Goal: Use online tool/utility: Utilize a website feature to perform a specific function

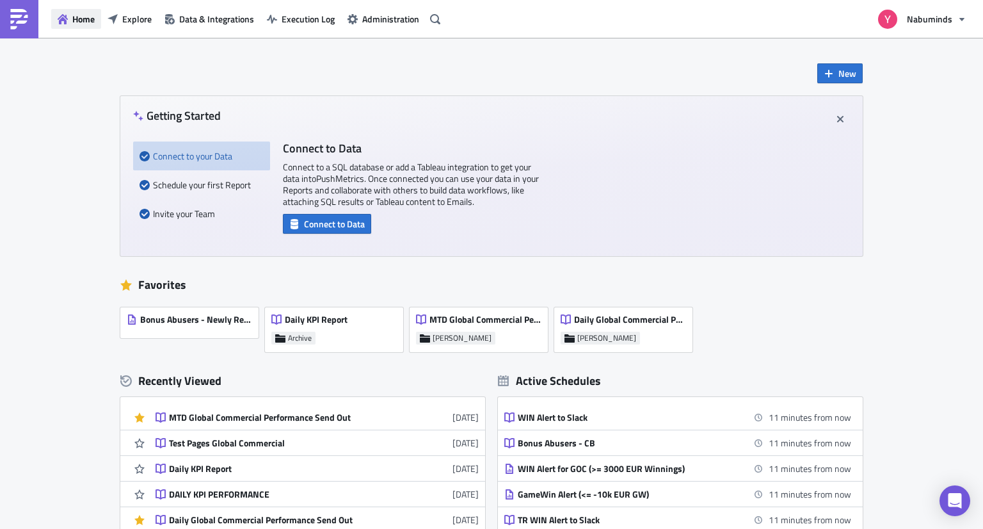
click at [75, 21] on span "Home" at bounding box center [83, 18] width 22 height 13
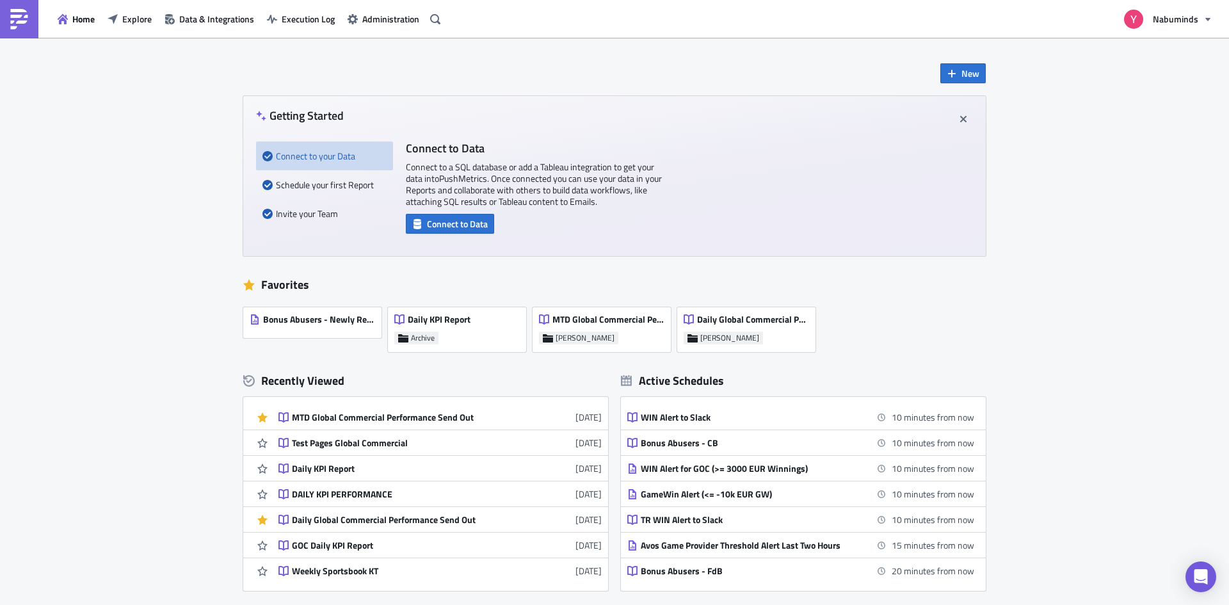
click at [120, 315] on div "New Getting Started Connect to your Data Schedule your first Report Invite your…" at bounding box center [614, 378] width 1229 height 681
click at [128, 20] on span "Explore" at bounding box center [136, 18] width 29 height 13
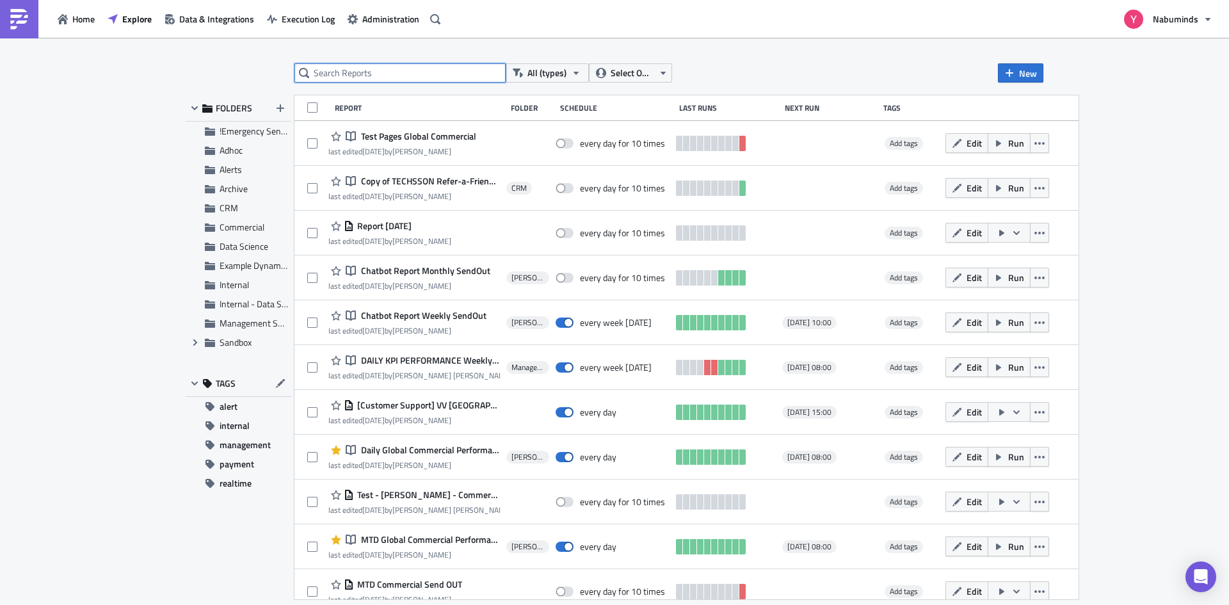
click at [418, 70] on input "text" at bounding box center [399, 72] width 211 height 19
type input "|"
type input "My"
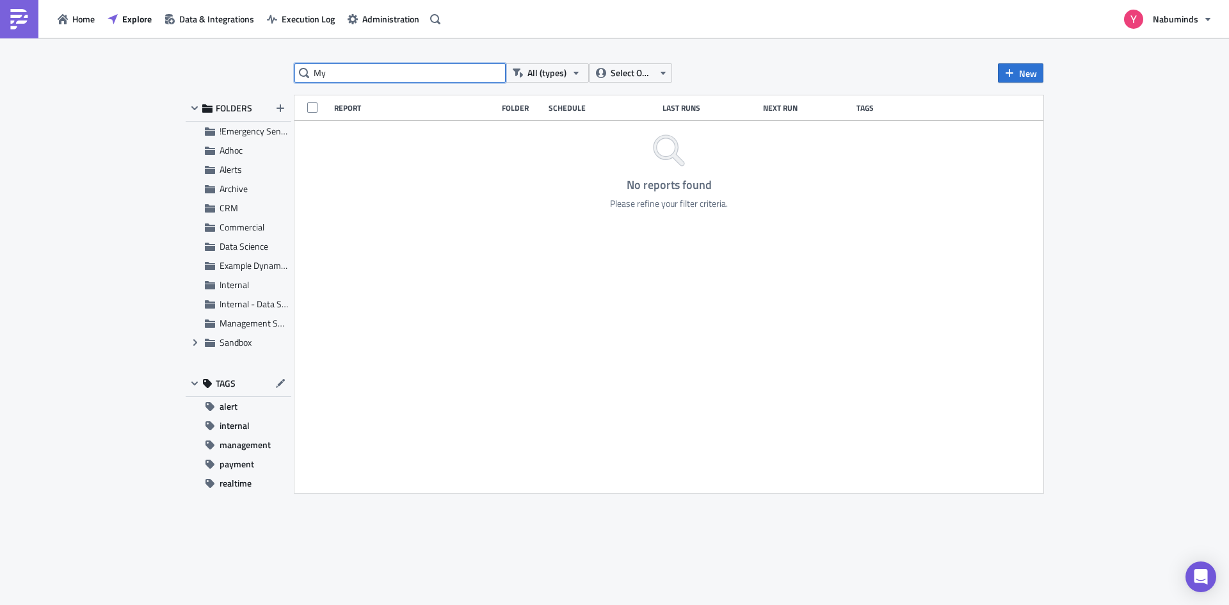
click at [346, 77] on input "My" at bounding box center [399, 72] width 211 height 19
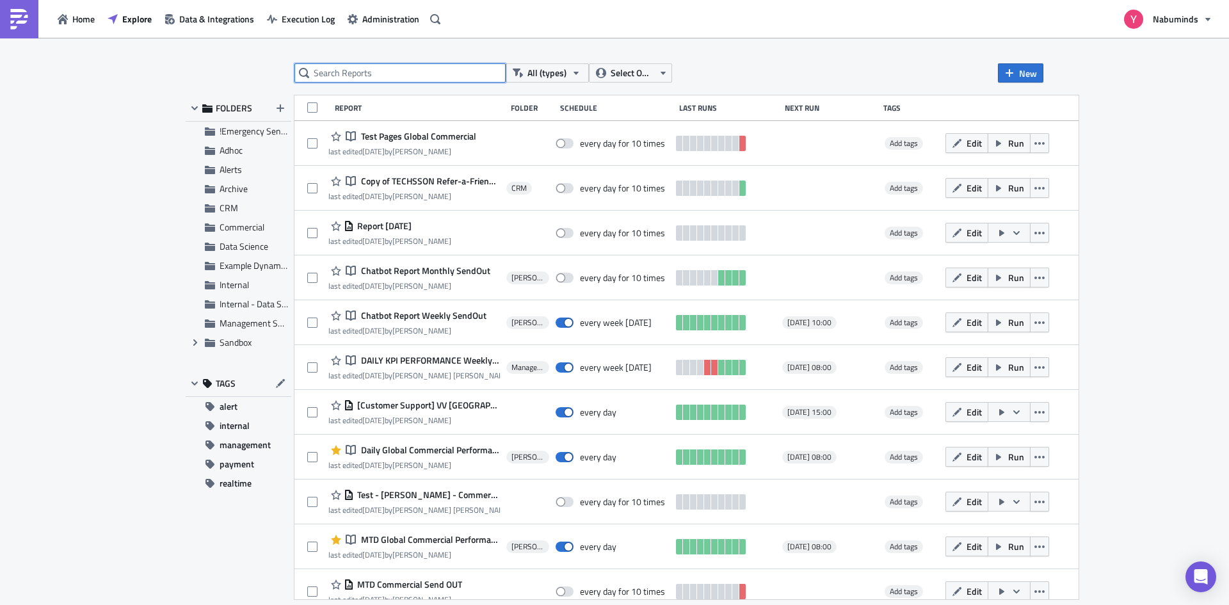
click at [367, 73] on input "text" at bounding box center [399, 72] width 211 height 19
paste input "B2B MyAffiliates Earnings Report"
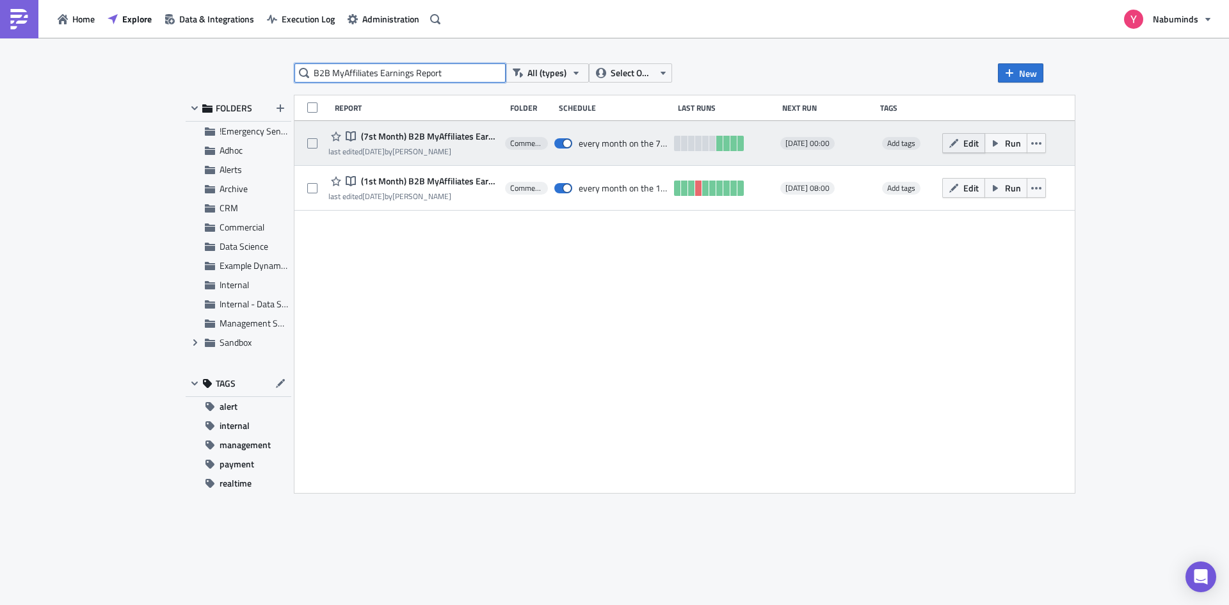
type input "B2B MyAffiliates Earnings Report"
click at [959, 143] on icon "button" at bounding box center [954, 143] width 10 height 10
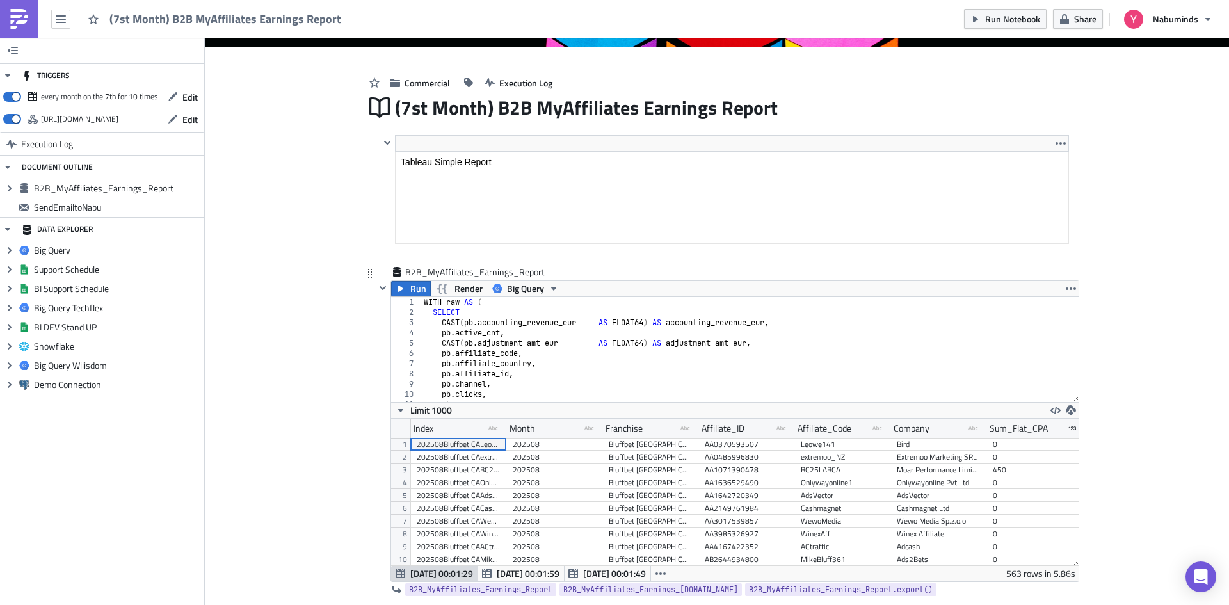
scroll to position [256, 0]
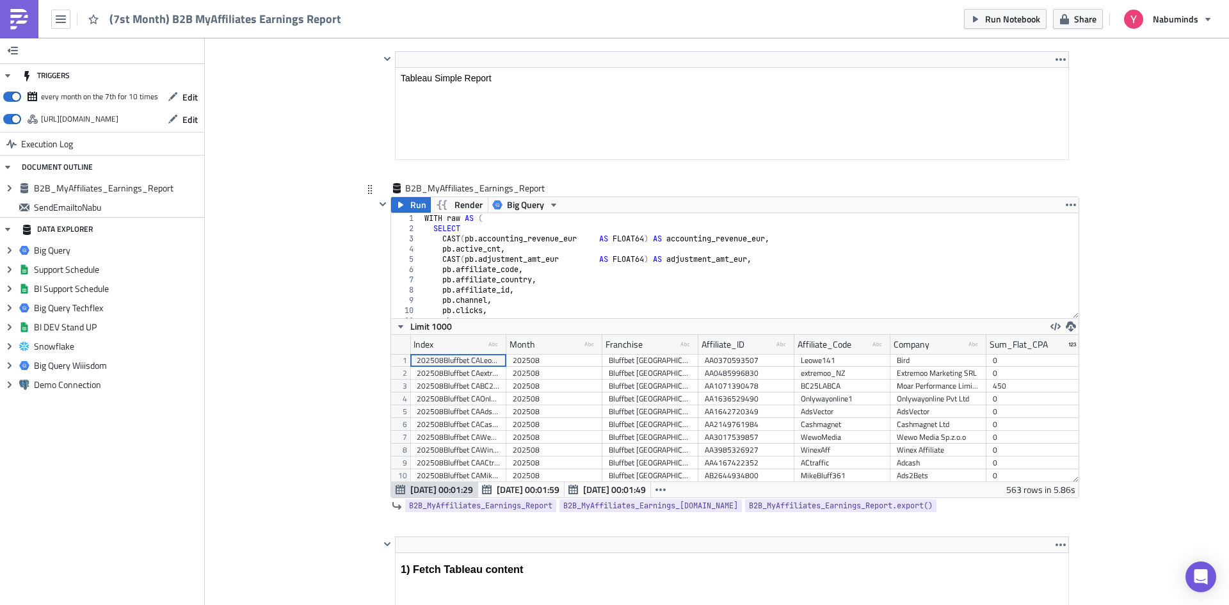
click at [565, 284] on div "WITH raw AS ( SELECT CAST ( pb . accounting_revenue_eur AS FLOAT64 ) AS account…" at bounding box center [745, 275] width 647 height 125
type textarea "Affiliate_Code;"
